Goal: Navigation & Orientation: Find specific page/section

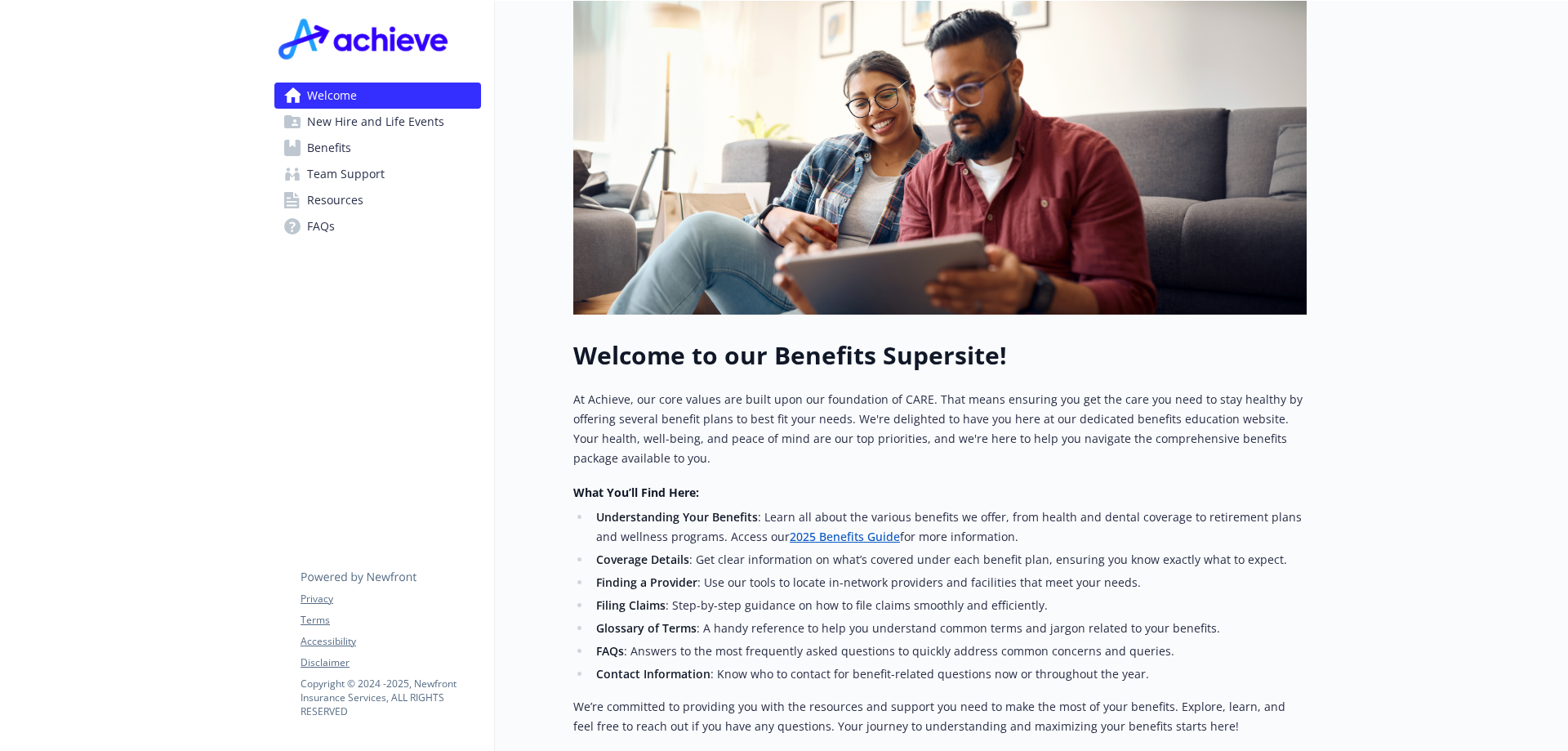
scroll to position [409, 0]
